Goal: Task Accomplishment & Management: Manage account settings

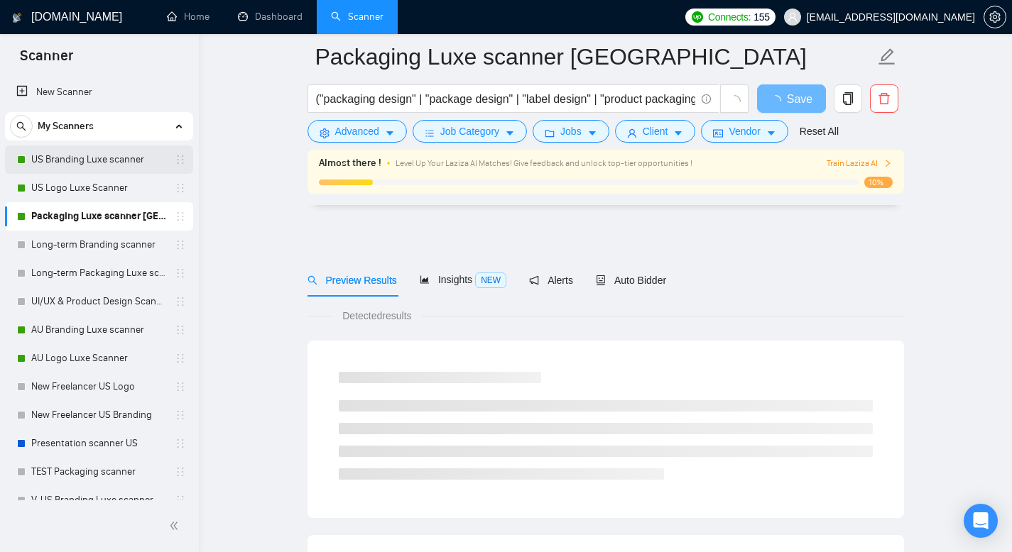
scroll to position [776, 0]
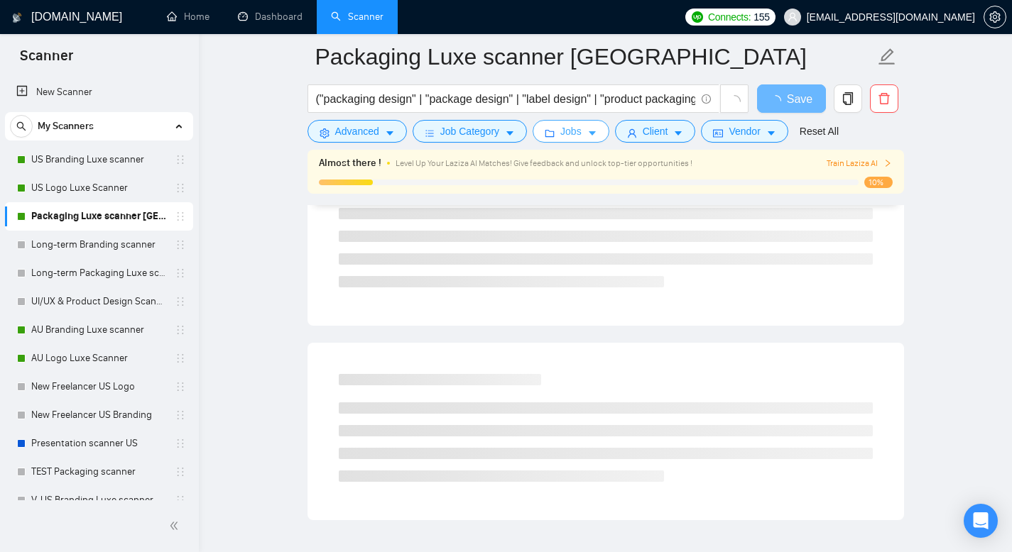
click at [604, 134] on button "Jobs" at bounding box center [571, 131] width 77 height 23
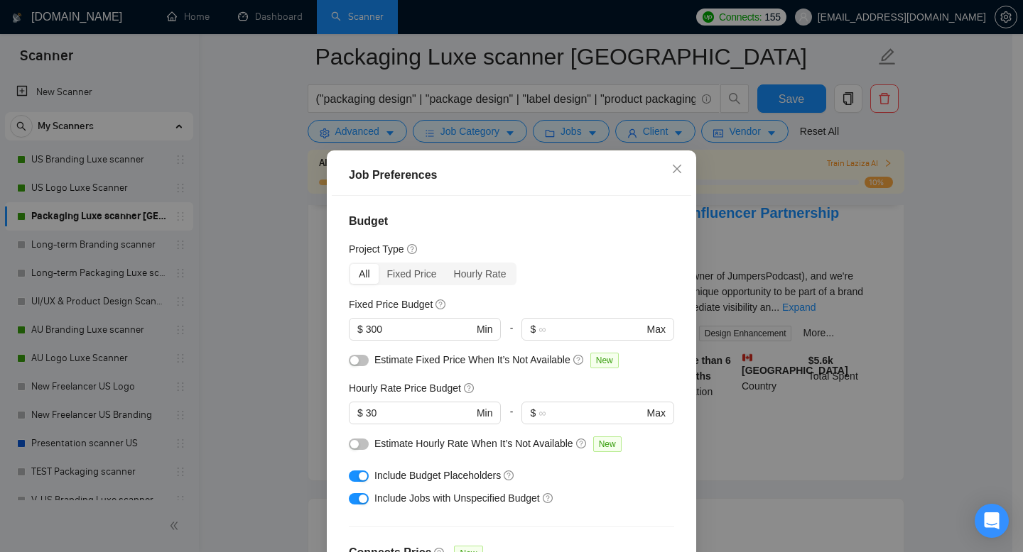
click at [263, 187] on div "Job Preferences Budget Project Type All Fixed Price Hourly Rate Fixed Price Bud…" at bounding box center [511, 276] width 1023 height 552
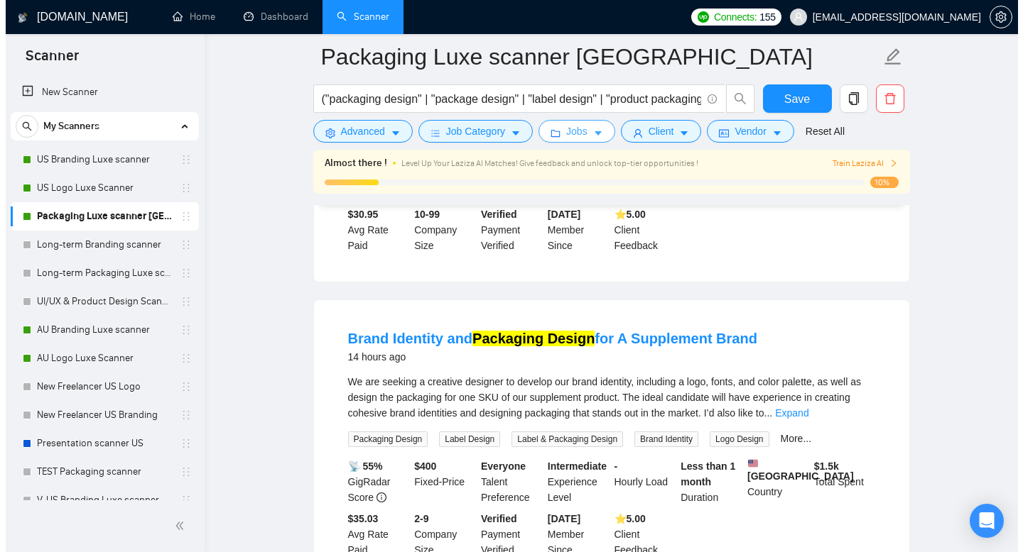
scroll to position [0, 0]
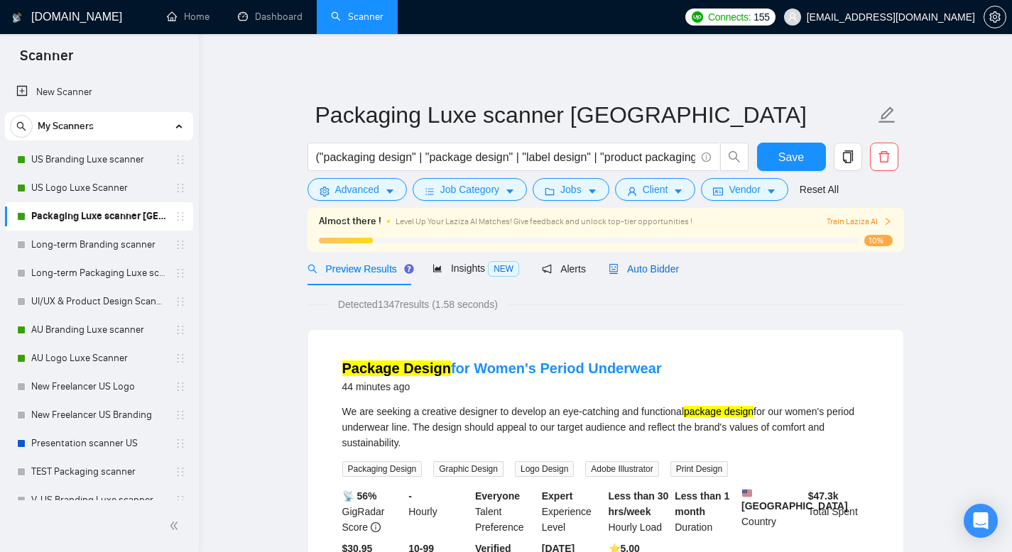
click at [650, 270] on span "Auto Bidder" at bounding box center [644, 268] width 70 height 11
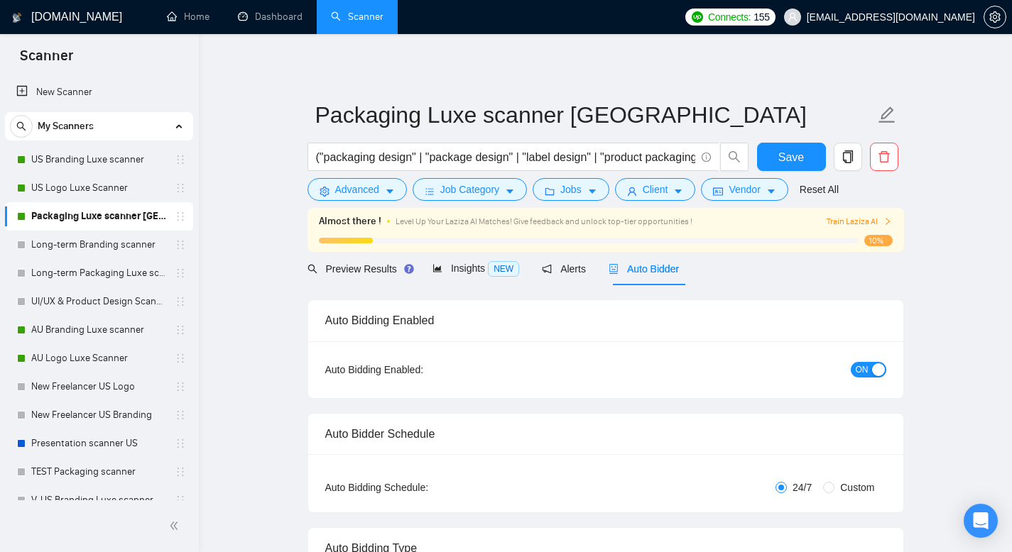
radio input "false"
radio input "true"
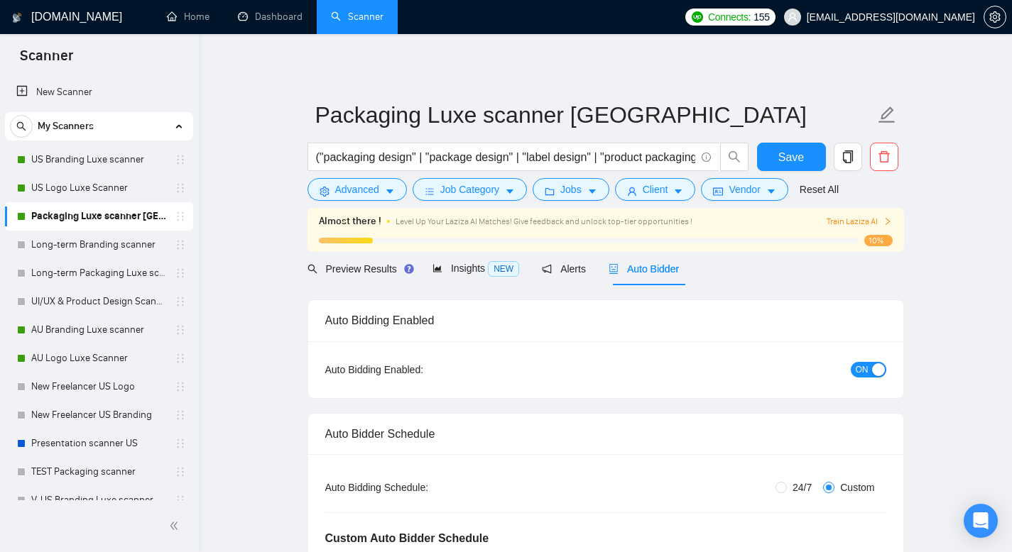
click at [872, 369] on div "button" at bounding box center [878, 370] width 13 height 13
click at [114, 183] on link "US Logo Luxe Scanner" at bounding box center [98, 188] width 135 height 28
drag, startPoint x: 798, startPoint y: 156, endPoint x: 769, endPoint y: 164, distance: 30.3
click at [798, 156] on span "Save" at bounding box center [791, 157] width 26 height 18
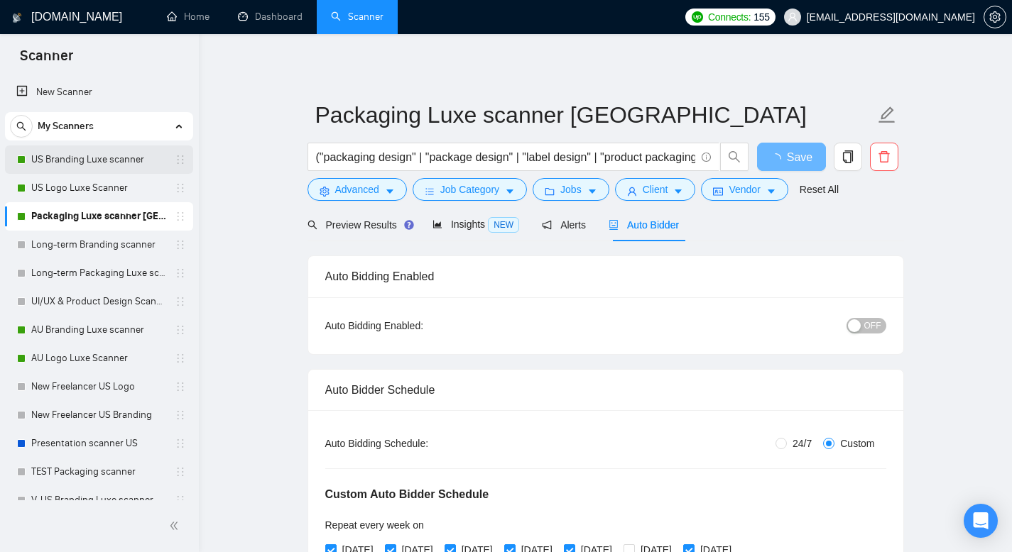
click at [94, 171] on link "US Branding Luxe scanner" at bounding box center [98, 160] width 135 height 28
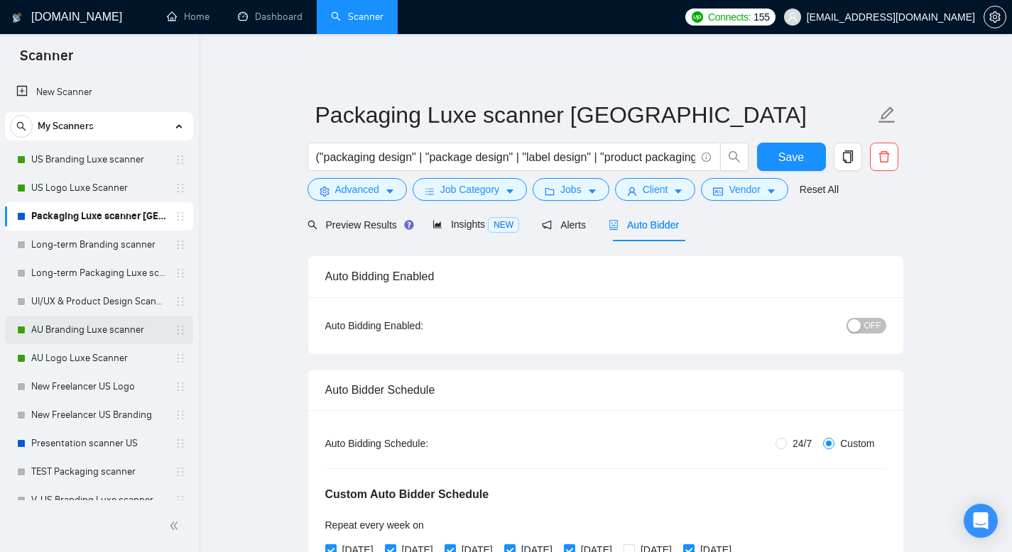
click at [134, 327] on link "AU Branding Luxe scanner" at bounding box center [98, 330] width 135 height 28
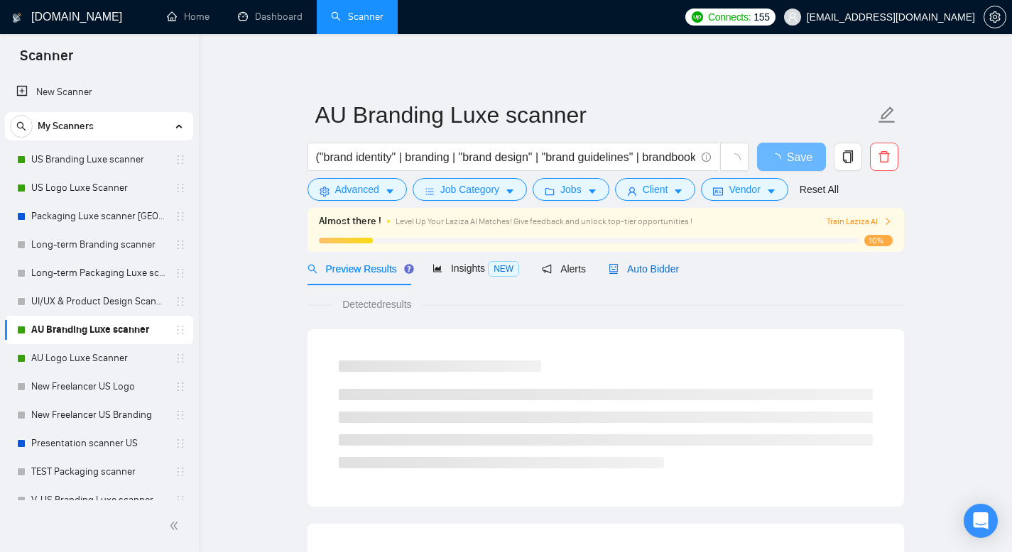
click at [665, 268] on span "Auto Bidder" at bounding box center [644, 268] width 70 height 11
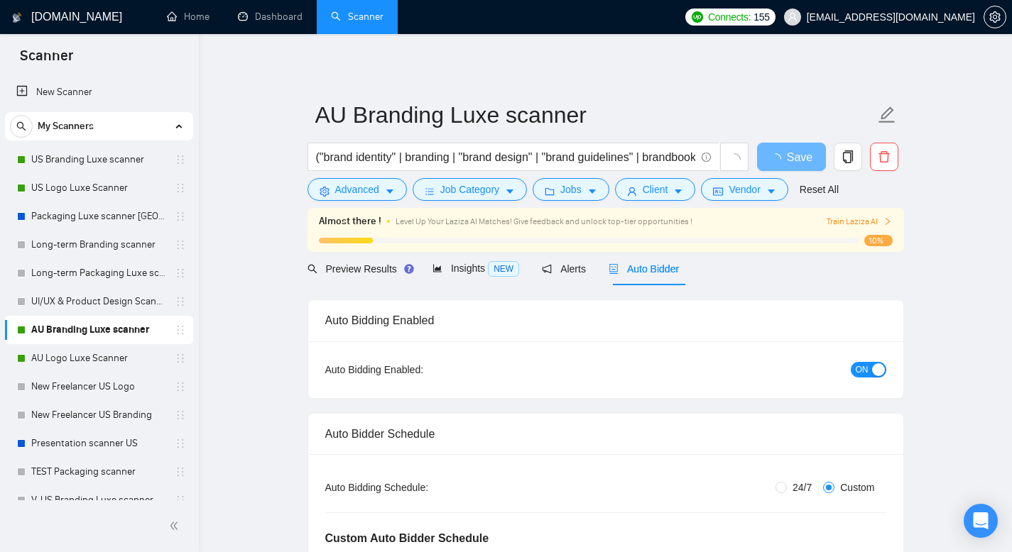
click at [879, 384] on div "Auto Bidding Enabled: ON" at bounding box center [605, 370] width 595 height 57
click at [873, 374] on div "button" at bounding box center [878, 370] width 13 height 13
click at [785, 158] on span "Save" at bounding box center [791, 157] width 26 height 18
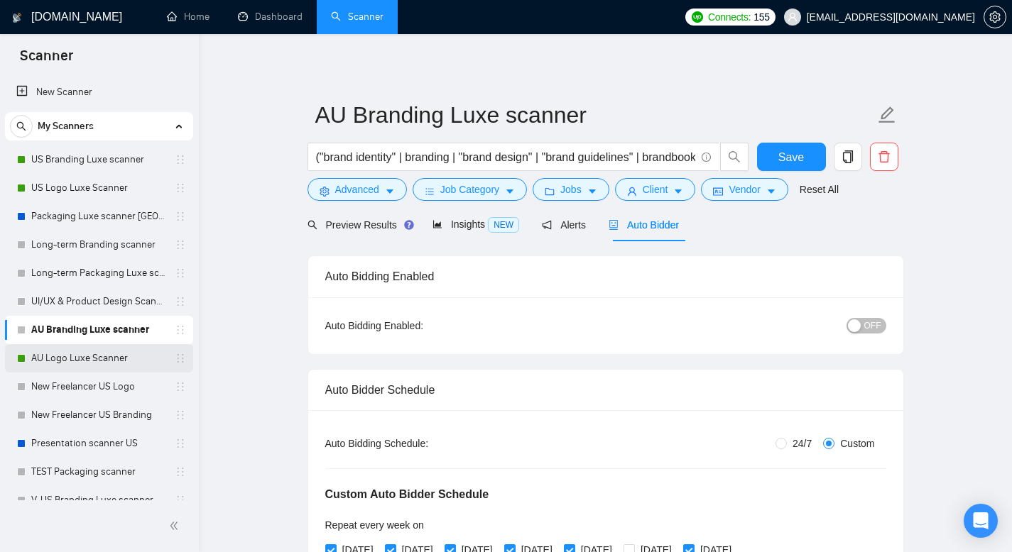
click at [78, 359] on link "AU Logo Luxe Scanner" at bounding box center [98, 358] width 135 height 28
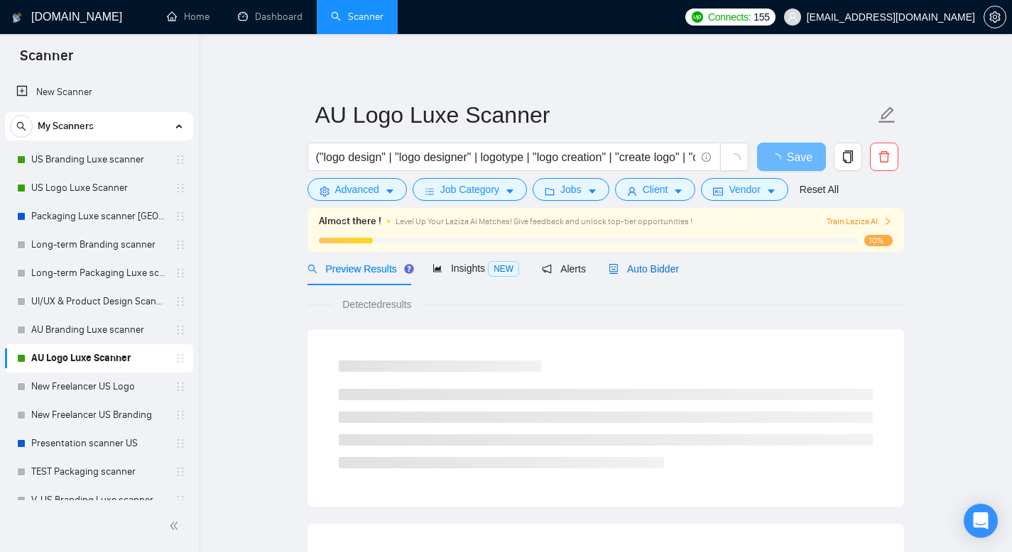
click at [626, 263] on span "Auto Bidder" at bounding box center [644, 268] width 70 height 11
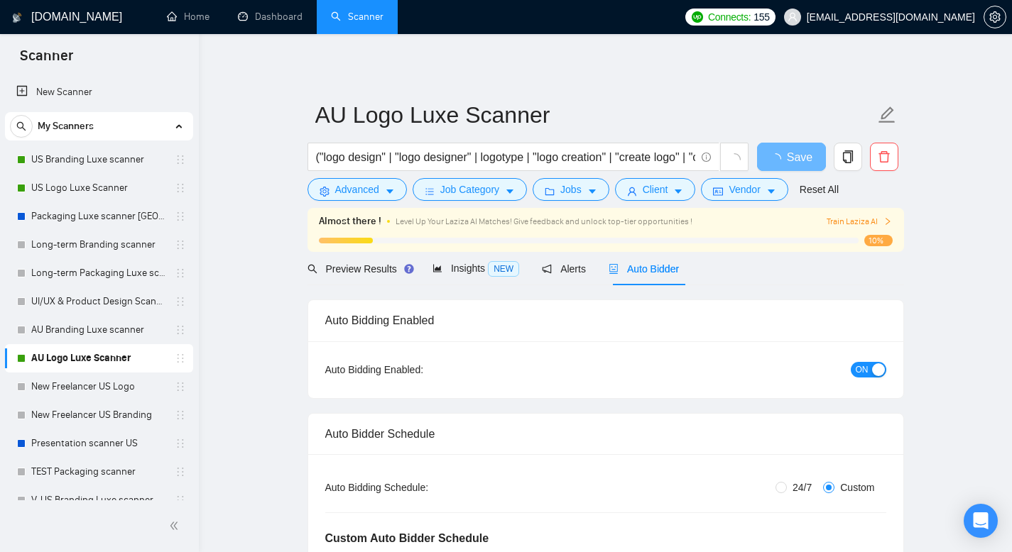
click at [880, 370] on div "button" at bounding box center [878, 370] width 13 height 13
click at [805, 151] on button "Save" at bounding box center [791, 157] width 69 height 28
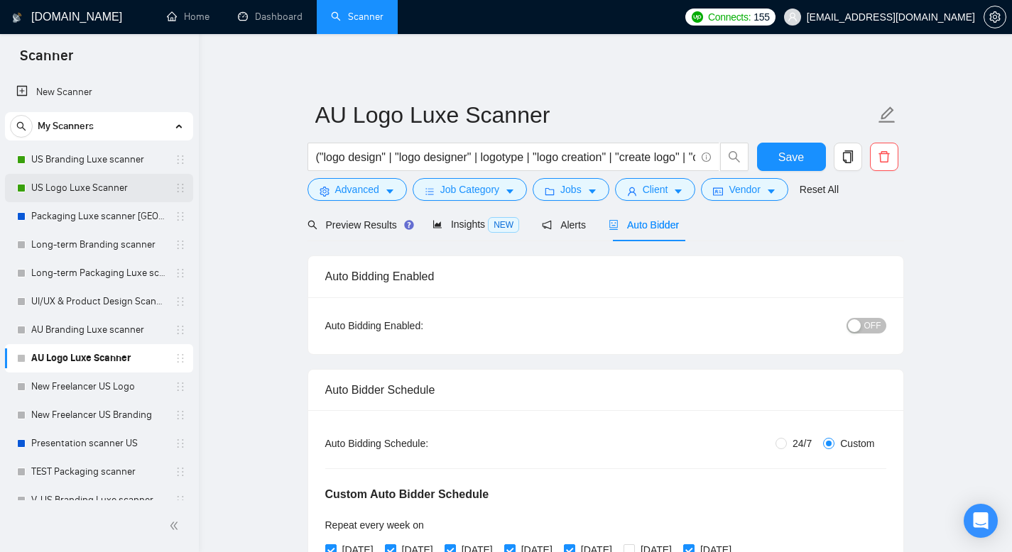
click at [93, 182] on link "US Logo Luxe Scanner" at bounding box center [98, 188] width 135 height 28
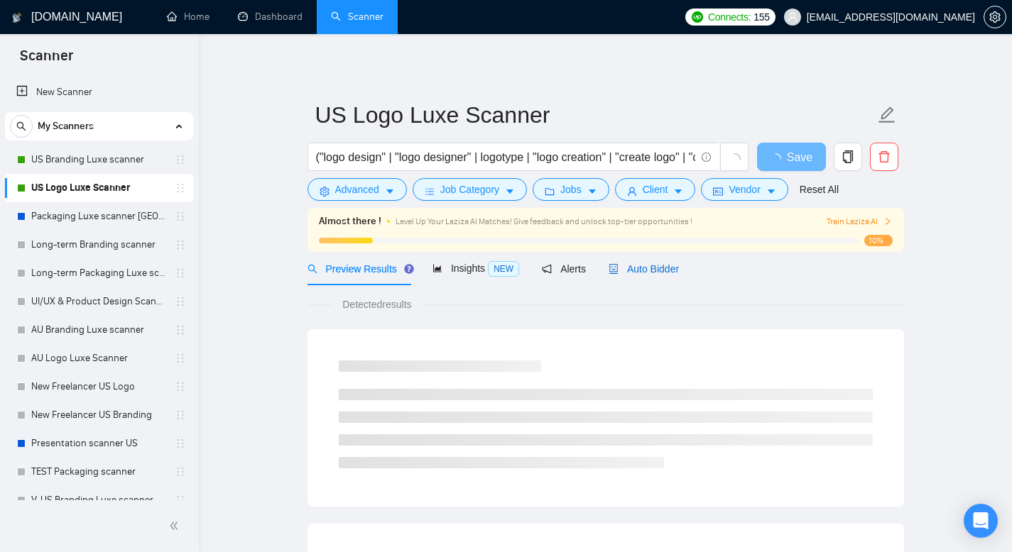
click at [670, 266] on span "Auto Bidder" at bounding box center [644, 268] width 70 height 11
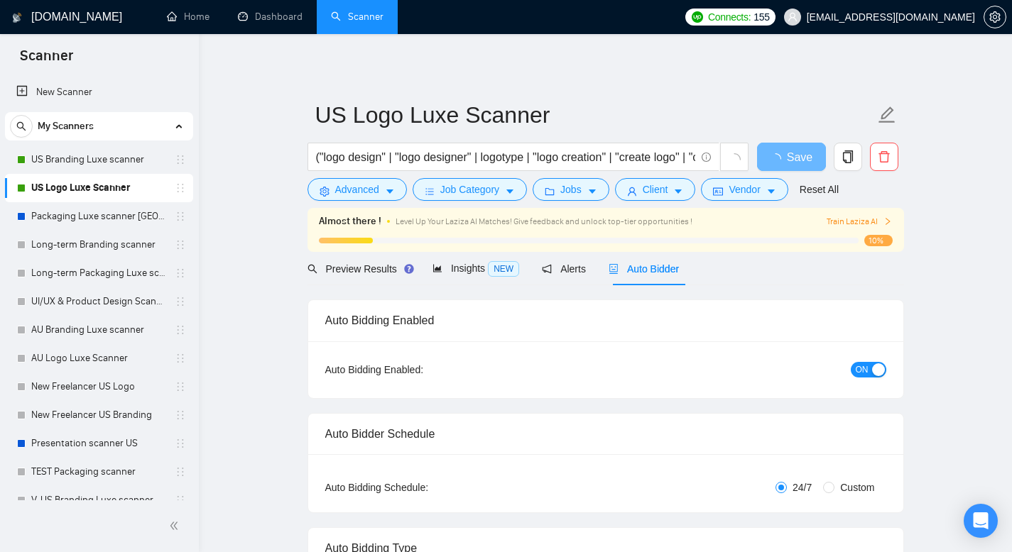
radio input "false"
radio input "true"
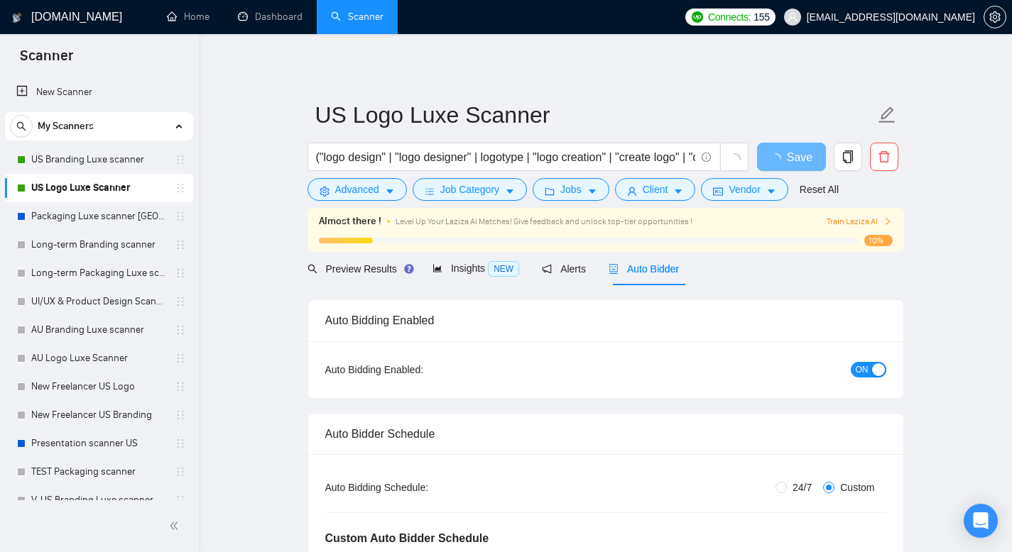
click at [868, 369] on button "ON" at bounding box center [869, 370] width 36 height 16
click at [787, 165] on span "Save" at bounding box center [791, 157] width 26 height 18
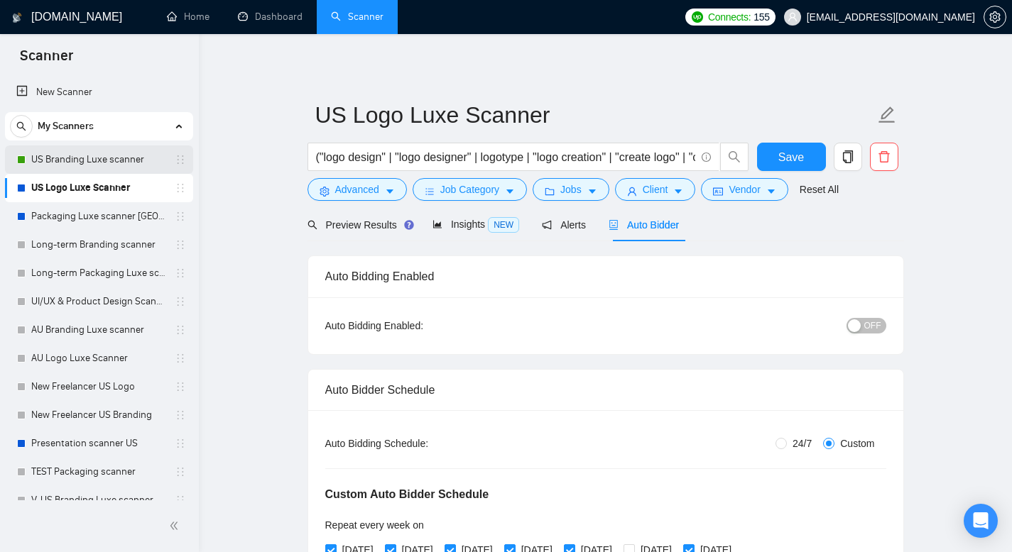
click at [108, 156] on link "US Branding Luxe scanner" at bounding box center [98, 160] width 135 height 28
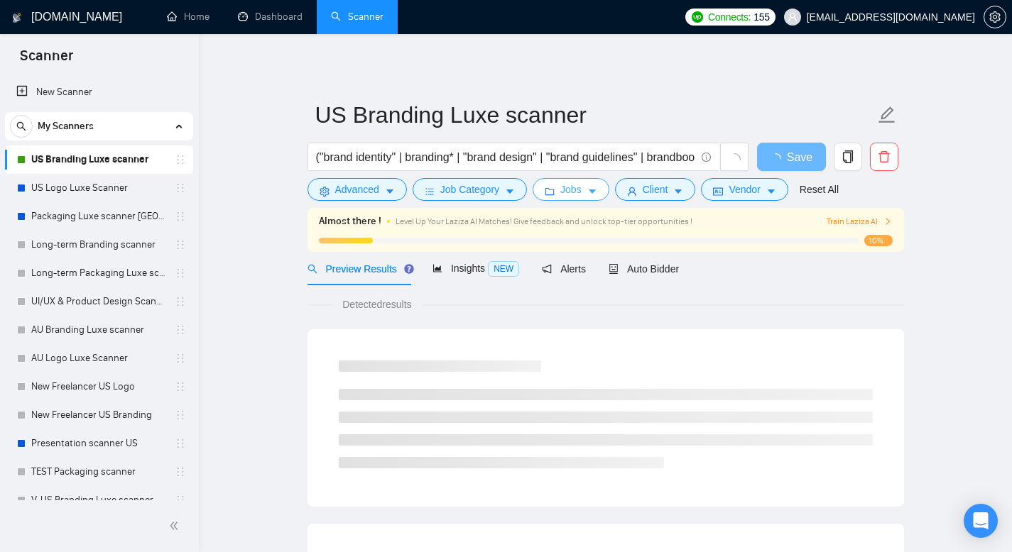
click at [592, 190] on icon "caret-down" at bounding box center [592, 192] width 10 height 10
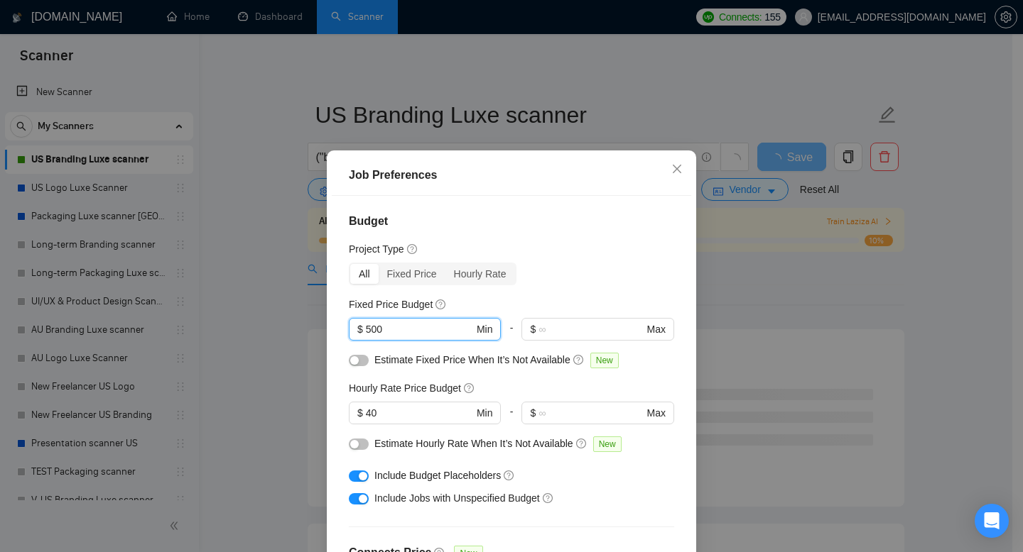
drag, startPoint x: 414, startPoint y: 334, endPoint x: 320, endPoint y: 312, distance: 96.8
click at [320, 312] on div "Job Preferences Budget Project Type All Fixed Price Hourly Rate Fixed Price Bud…" at bounding box center [511, 276] width 1023 height 552
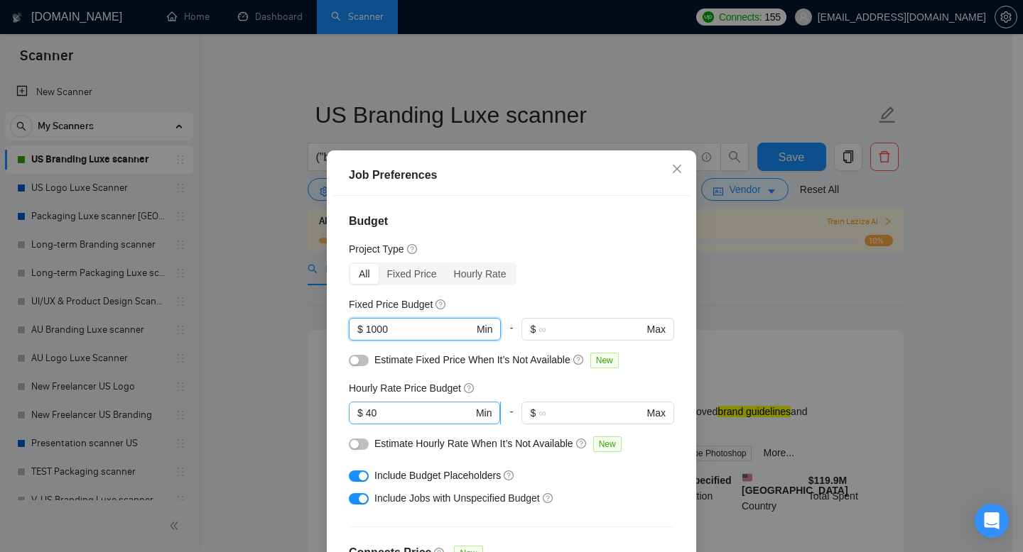
type input "1000"
drag, startPoint x: 377, startPoint y: 411, endPoint x: 344, endPoint y: 396, distance: 36.6
click at [349, 401] on div "Hourly Rate Price Budget 40 $ 40 Min - $ Max" at bounding box center [511, 408] width 325 height 55
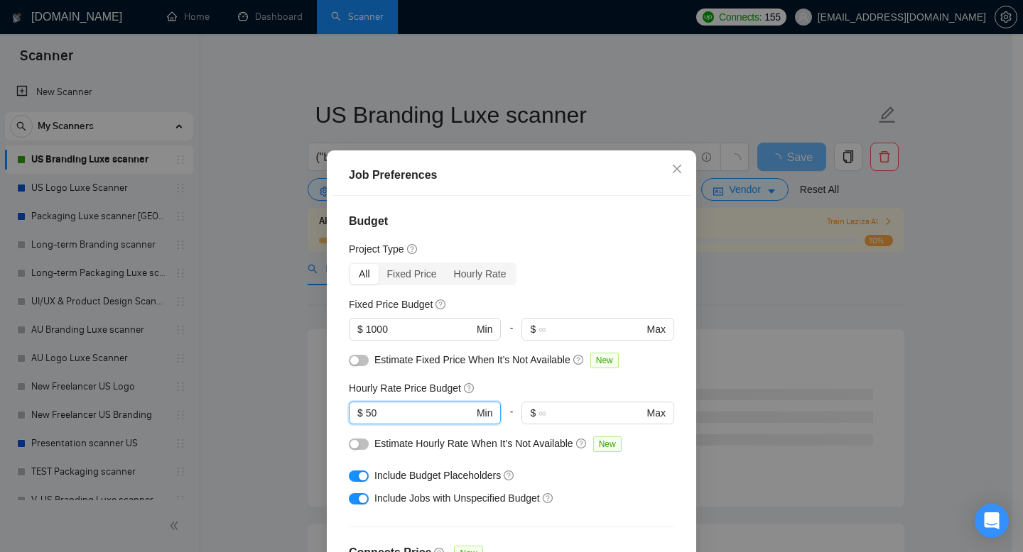
type input "50"
click at [550, 214] on h4 "Budget" at bounding box center [511, 221] width 325 height 17
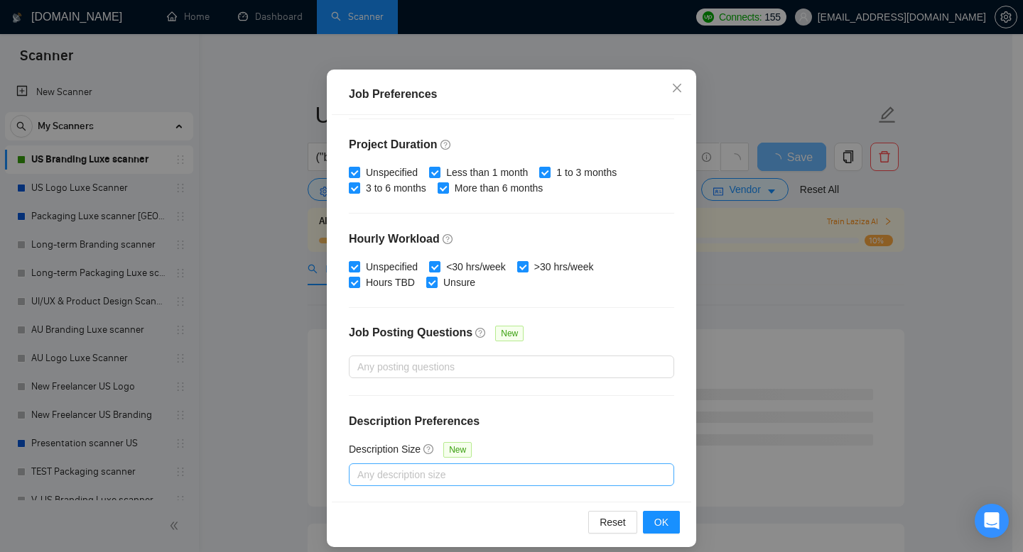
scroll to position [93, 0]
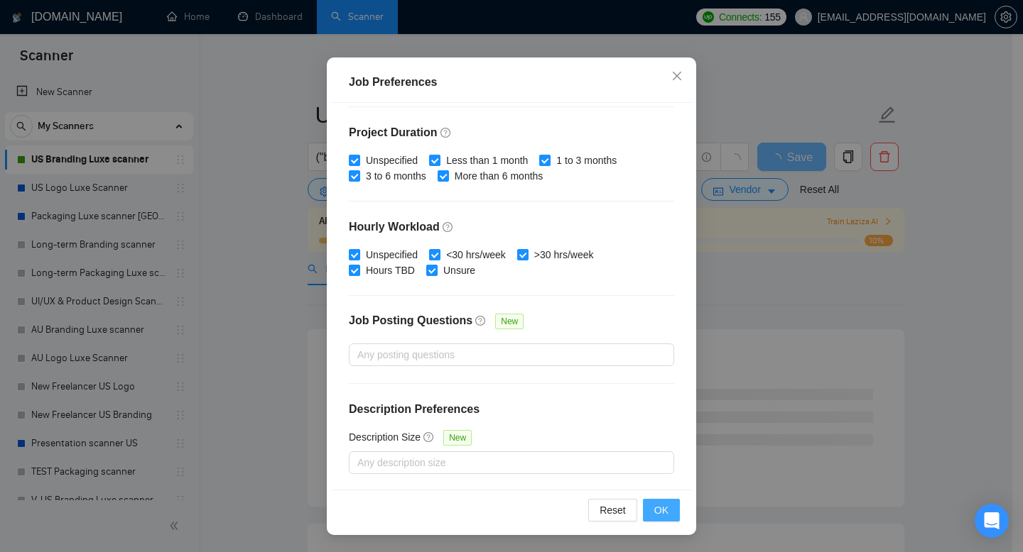
click at [654, 508] on span "OK" at bounding box center [661, 511] width 14 height 16
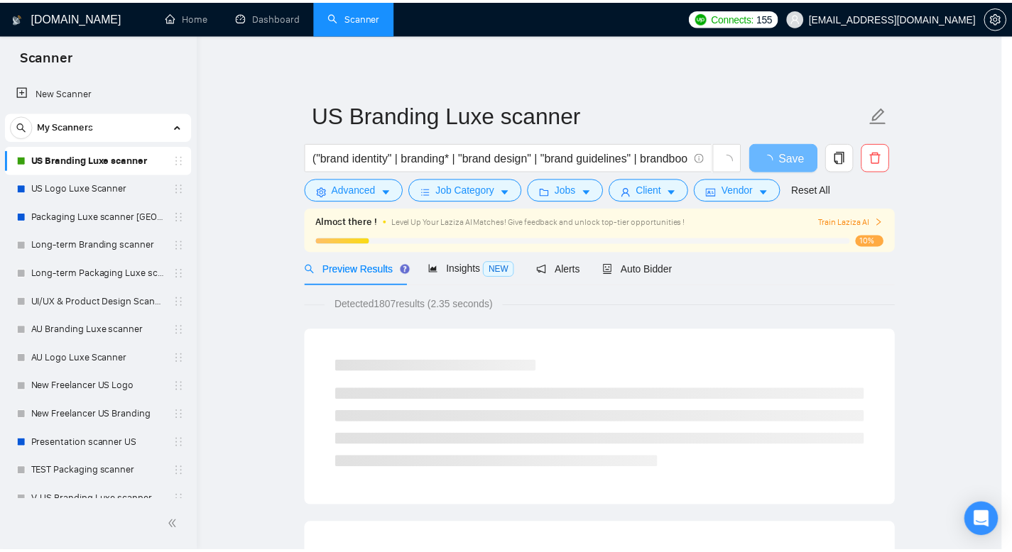
scroll to position [27, 0]
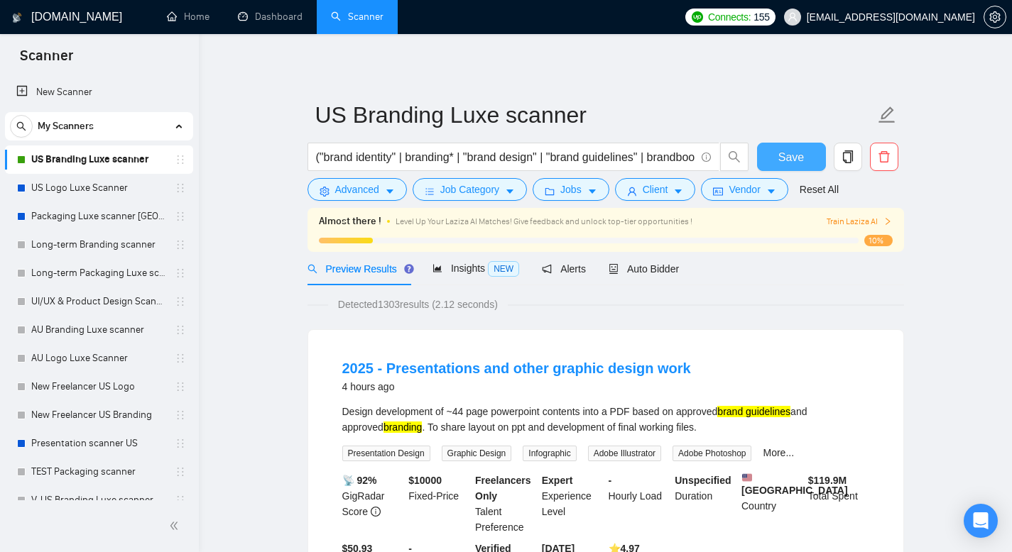
click at [788, 148] on span "Save" at bounding box center [791, 157] width 26 height 18
